Goal: Task Accomplishment & Management: Use online tool/utility

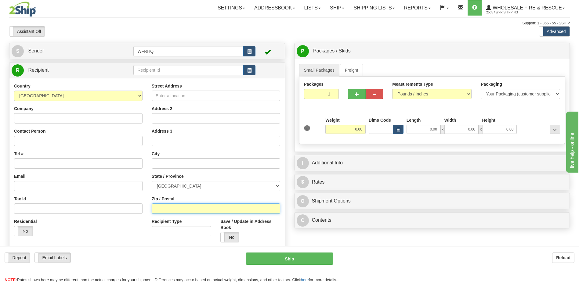
click at [172, 208] on input "Zip / Postal" at bounding box center [216, 209] width 129 height 10
type input "K0J1T0"
click at [355, 130] on input "0.00" at bounding box center [346, 129] width 40 height 9
type input "EGANVILLE"
select select "ON"
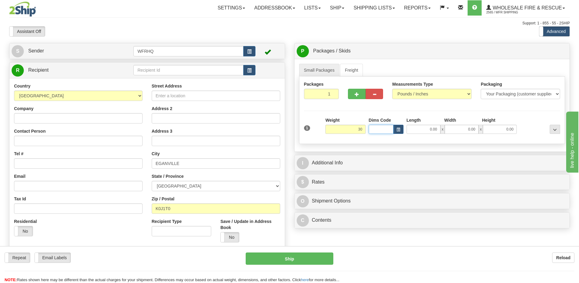
type input "30.00"
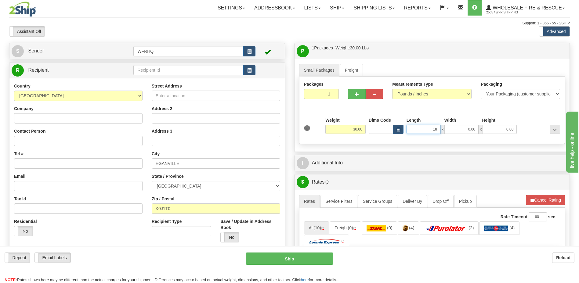
type input "18.00"
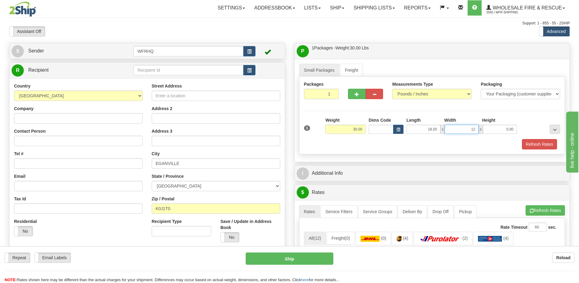
type input "12.00"
click at [534, 144] on button "Refresh Rates" at bounding box center [539, 144] width 35 height 10
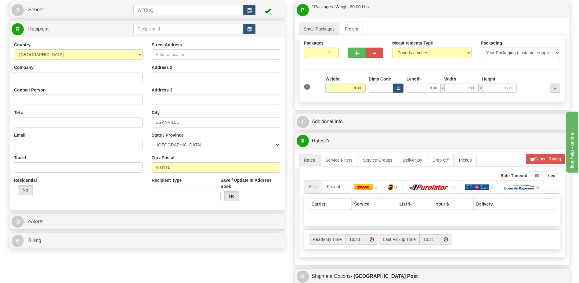
scroll to position [153, 0]
